Goal: Task Accomplishment & Management: Use online tool/utility

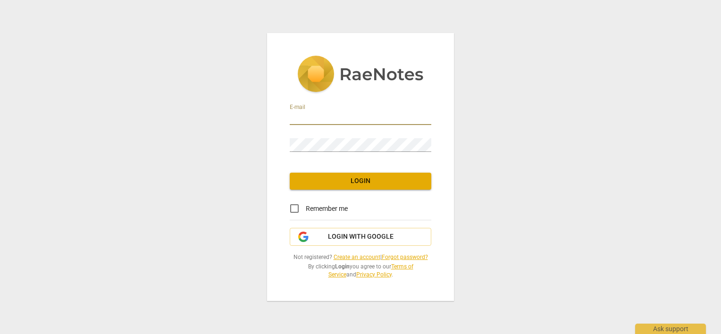
click at [297, 116] on input "email" at bounding box center [360, 118] width 141 height 14
type input "[PERSON_NAME][EMAIL_ADDRESS][DOMAIN_NAME]"
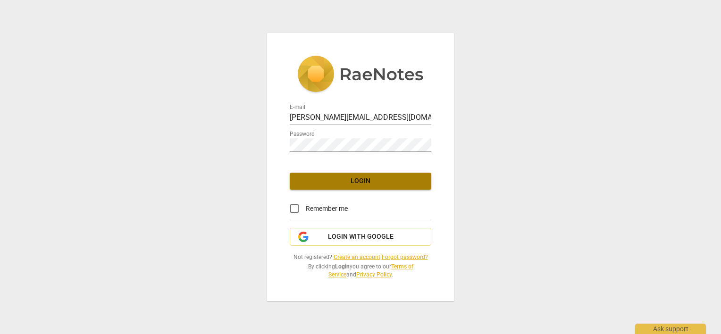
click at [340, 184] on span "Login" at bounding box center [360, 180] width 126 height 9
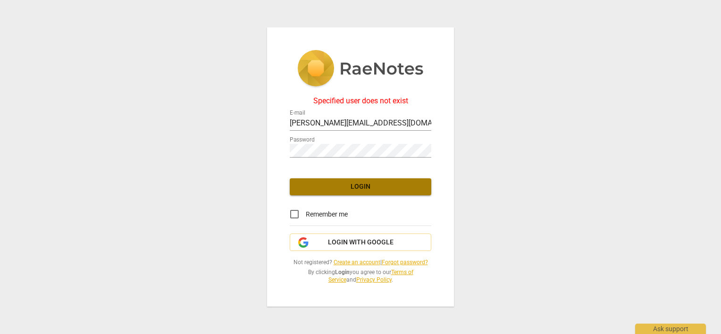
click at [360, 188] on span "Login" at bounding box center [360, 186] width 126 height 9
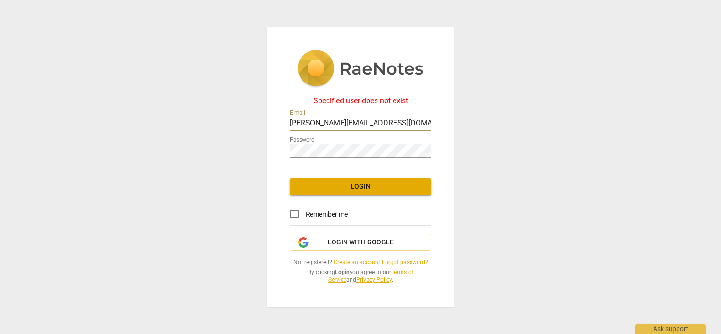
drag, startPoint x: 409, startPoint y: 128, endPoint x: 280, endPoint y: 143, distance: 130.6
click at [280, 143] on div "Specified user does not exist E-mail [PERSON_NAME][EMAIL_ADDRESS][DOMAIN_NAME] …" at bounding box center [360, 166] width 187 height 279
click at [315, 125] on input "email" at bounding box center [360, 124] width 141 height 14
type input "[EMAIL_ADDRESS][DOMAIN_NAME]"
click at [317, 192] on button "Login" at bounding box center [360, 186] width 141 height 17
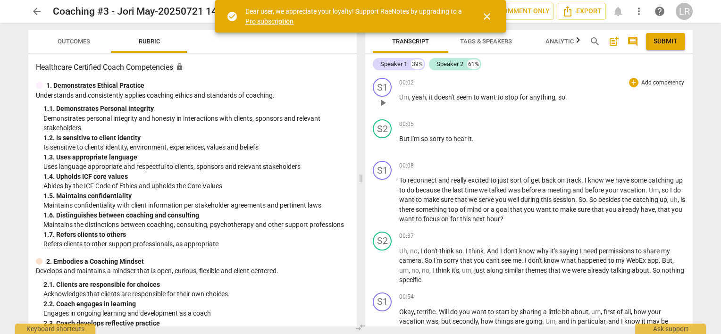
click at [312, 190] on p "Abides by the ICF Code of Ethics and upholds the Core Values" at bounding box center [196, 186] width 306 height 10
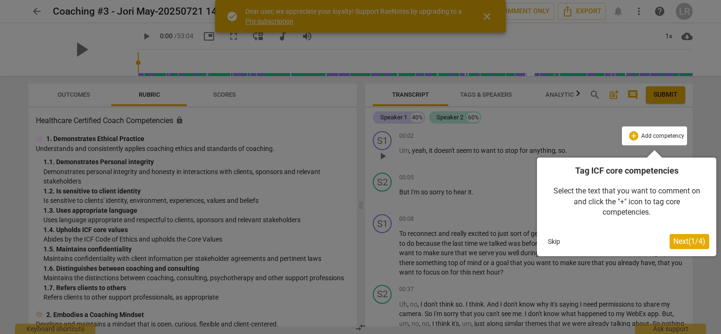
click at [690, 243] on span "Next ( 1 / 4 )" at bounding box center [689, 241] width 32 height 9
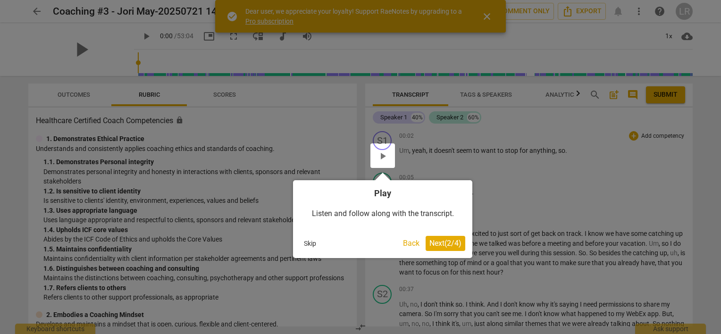
click at [321, 109] on div at bounding box center [360, 167] width 721 height 334
